Goal: Information Seeking & Learning: Learn about a topic

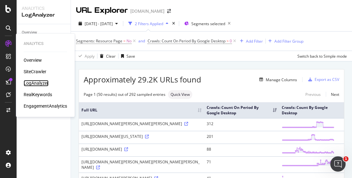
click at [41, 81] on div "LogAnalyzer" at bounding box center [36, 83] width 25 height 6
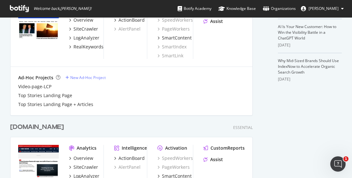
scroll to position [255, 0]
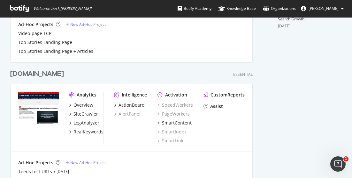
click at [33, 76] on div "[DOMAIN_NAME]" at bounding box center [37, 74] width 54 height 9
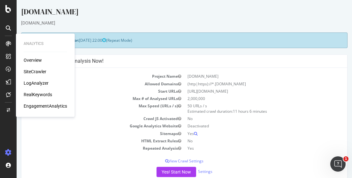
click at [41, 83] on div "LogAnalyzer" at bounding box center [36, 83] width 25 height 6
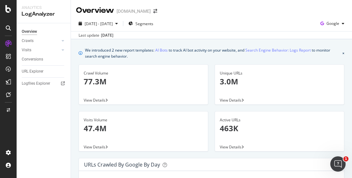
click at [338, 35] on div "Last update Sep. 09, 2025" at bounding box center [211, 35] width 281 height 8
click at [63, 39] on icon at bounding box center [63, 41] width 3 height 4
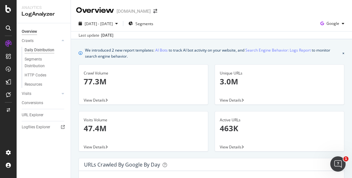
click at [36, 50] on div "Daily Distribution" at bounding box center [40, 50] width 30 height 7
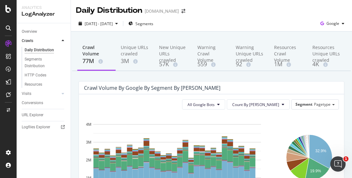
click at [153, 24] on span "Segments" at bounding box center [144, 23] width 18 height 5
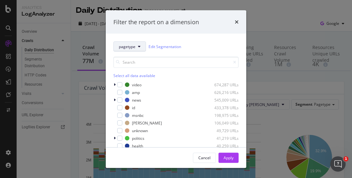
click at [136, 45] on button "pagetype" at bounding box center [129, 46] width 33 height 10
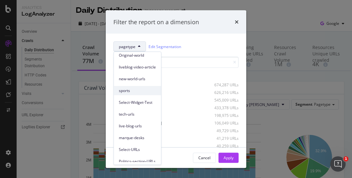
scroll to position [53, 0]
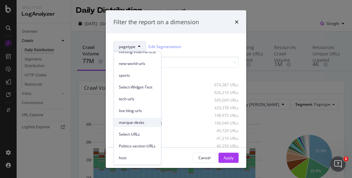
click at [134, 121] on span "marque-desks" at bounding box center [137, 123] width 37 height 6
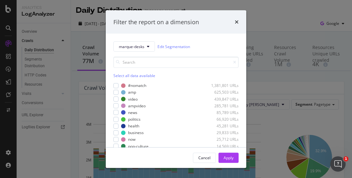
click at [130, 77] on div "Select all data available" at bounding box center [175, 75] width 125 height 5
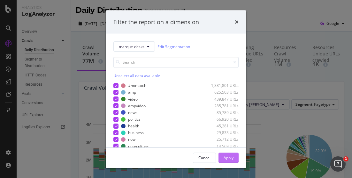
click at [233, 156] on div "Apply" at bounding box center [228, 157] width 10 height 5
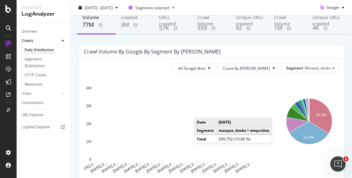
scroll to position [64, 0]
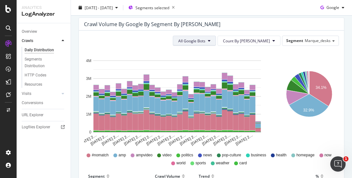
click at [205, 42] on span "All Google Bots" at bounding box center [191, 40] width 27 height 5
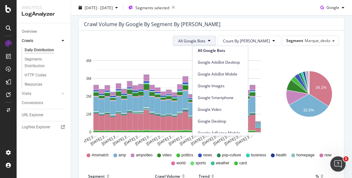
scroll to position [0, 0]
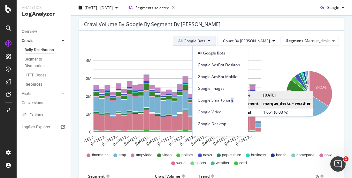
click at [232, 99] on span "Google Smartphone" at bounding box center [219, 101] width 45 height 6
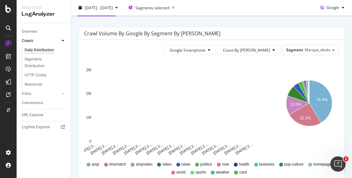
scroll to position [64, 0]
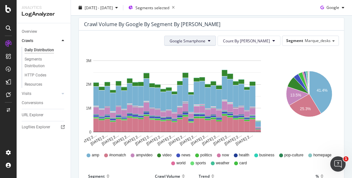
click at [205, 39] on span "Google Smartphone" at bounding box center [187, 40] width 36 height 5
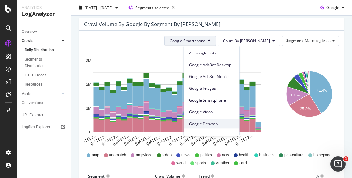
click at [217, 123] on span "Google Desktop" at bounding box center [211, 124] width 45 height 6
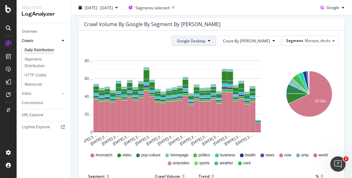
click at [205, 38] on span "Google Desktop" at bounding box center [191, 40] width 28 height 5
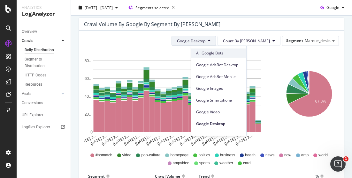
click at [211, 51] on span "All Google Bots" at bounding box center [218, 53] width 45 height 6
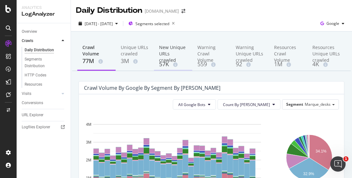
click at [161, 51] on div "New Unique URLs crawled" at bounding box center [173, 52] width 28 height 16
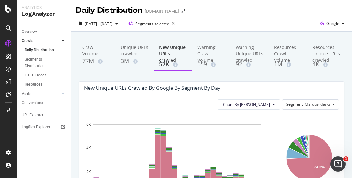
drag, startPoint x: 229, startPoint y: 108, endPoint x: 141, endPoint y: 80, distance: 92.3
click at [130, 56] on div "Unique URLs crawled" at bounding box center [135, 50] width 28 height 13
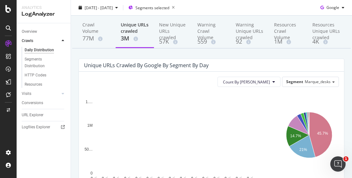
scroll to position [32, 0]
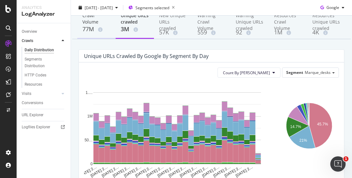
click at [87, 30] on div "77M" at bounding box center [96, 29] width 28 height 8
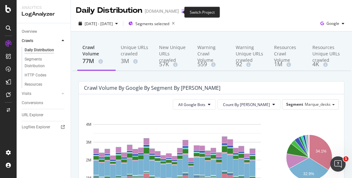
click at [181, 12] on icon "arrow-right-arrow-left" at bounding box center [183, 11] width 4 height 4
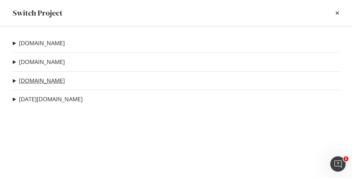
click at [36, 84] on link "msnbc.com" at bounding box center [42, 81] width 46 height 7
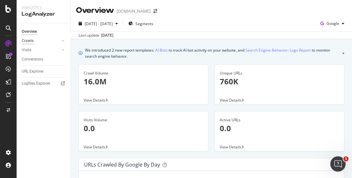
click at [32, 41] on div "Crawls" at bounding box center [28, 41] width 12 height 7
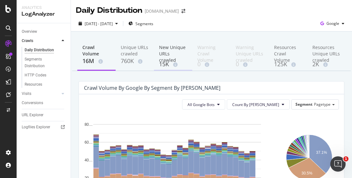
click at [167, 52] on div "New Unique URLs crawled" at bounding box center [173, 52] width 28 height 16
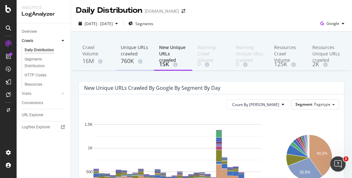
click at [128, 55] on div "Unique URLs crawled" at bounding box center [135, 50] width 28 height 13
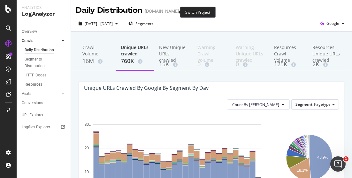
click at [181, 11] on icon "arrow-right-arrow-left" at bounding box center [183, 11] width 4 height 4
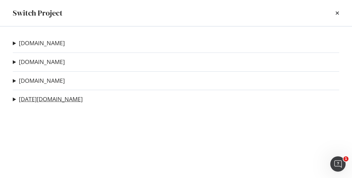
click at [35, 100] on link "today.com" at bounding box center [51, 99] width 64 height 7
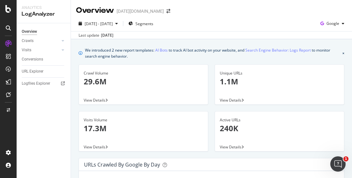
click at [27, 42] on div "Crawls" at bounding box center [28, 41] width 12 height 7
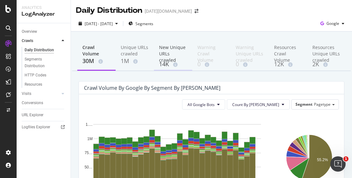
click at [161, 59] on div "New Unique URLs crawled" at bounding box center [173, 52] width 28 height 16
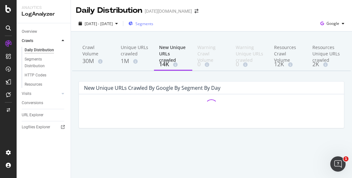
click at [153, 23] on span "Segments" at bounding box center [144, 23] width 18 height 5
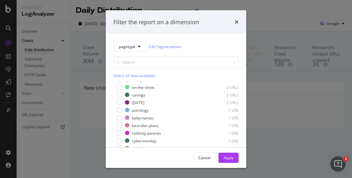
scroll to position [350, 0]
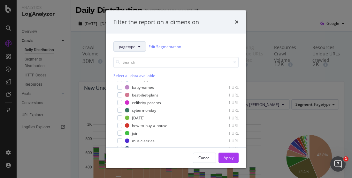
click at [138, 47] on icon "modal" at bounding box center [139, 47] width 3 height 4
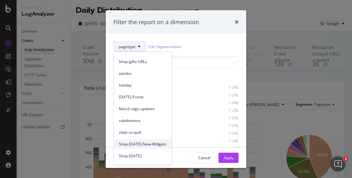
scroll to position [53, 0]
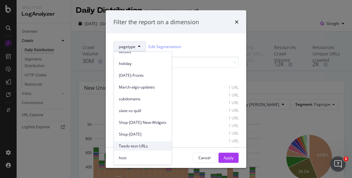
click at [124, 144] on span "Teeds-test-URLs" at bounding box center [143, 147] width 48 height 6
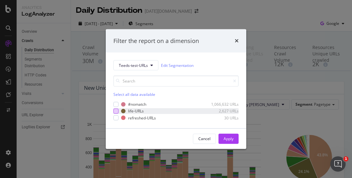
click at [115, 111] on div "modal" at bounding box center [115, 111] width 5 height 5
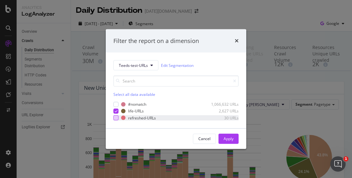
click at [115, 119] on div "modal" at bounding box center [115, 117] width 5 height 5
click at [228, 138] on div "Apply" at bounding box center [228, 138] width 10 height 5
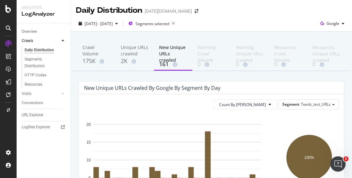
click at [96, 63] on div "175K" at bounding box center [96, 61] width 28 height 8
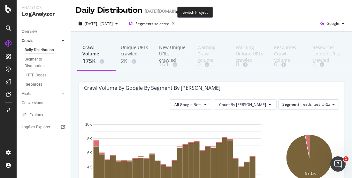
click at [194, 12] on icon "arrow-right-arrow-left" at bounding box center [196, 11] width 4 height 4
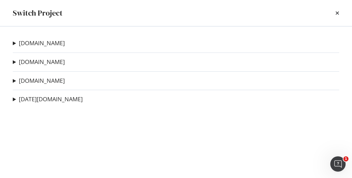
click at [34, 55] on div "cnbc.com CNBC - pagination fix Ad-Hoc Project Internal Linking Crawl Ad-Hoc Pro…" at bounding box center [176, 102] width 352 height 152
click at [35, 60] on link "[DOMAIN_NAME]" at bounding box center [42, 62] width 46 height 7
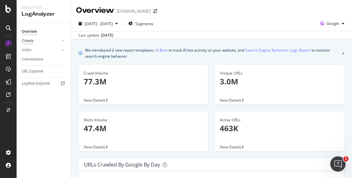
click at [31, 40] on div "Crawls" at bounding box center [28, 41] width 12 height 7
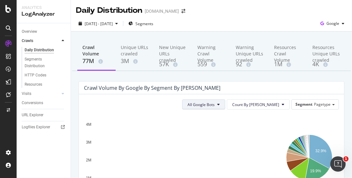
scroll to position [64, 0]
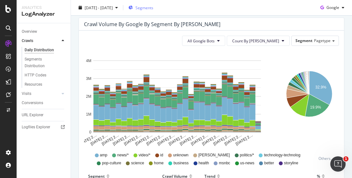
click at [153, 6] on span "Segments" at bounding box center [144, 7] width 18 height 5
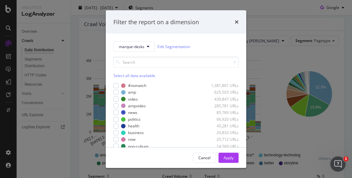
click at [121, 74] on div "Select all data available" at bounding box center [175, 75] width 125 height 5
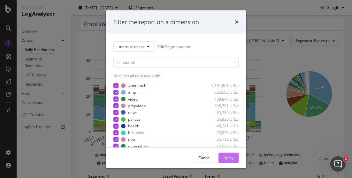
click at [225, 155] on div "Apply" at bounding box center [228, 157] width 10 height 5
